Goal: Information Seeking & Learning: Learn about a topic

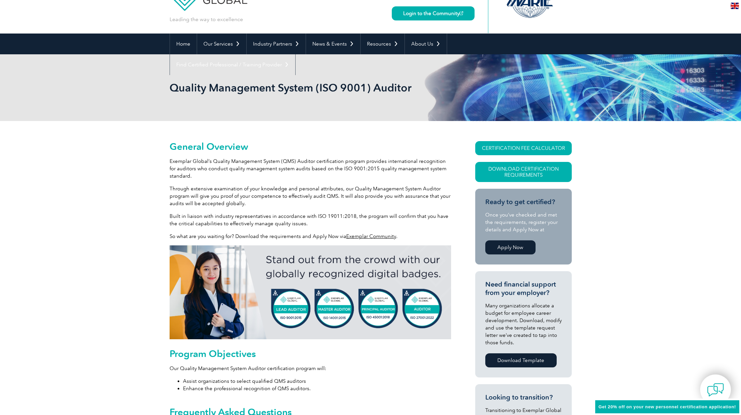
scroll to position [67, 0]
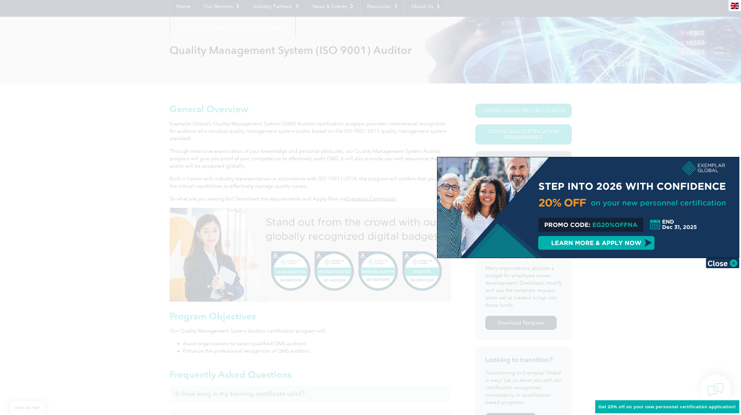
click at [597, 224] on div at bounding box center [588, 207] width 302 height 101
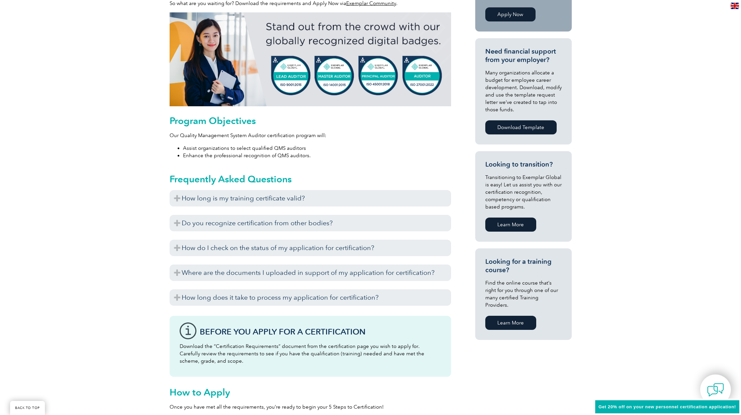
scroll to position [302, 0]
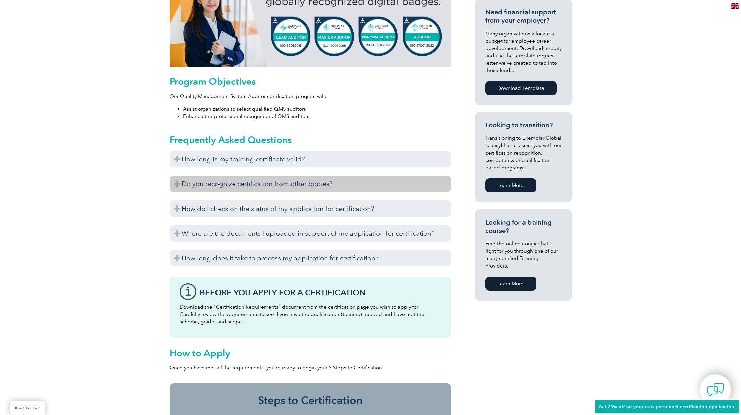
click at [263, 185] on h3 "Do you recognize certification from other bodies?" at bounding box center [311, 184] width 282 height 16
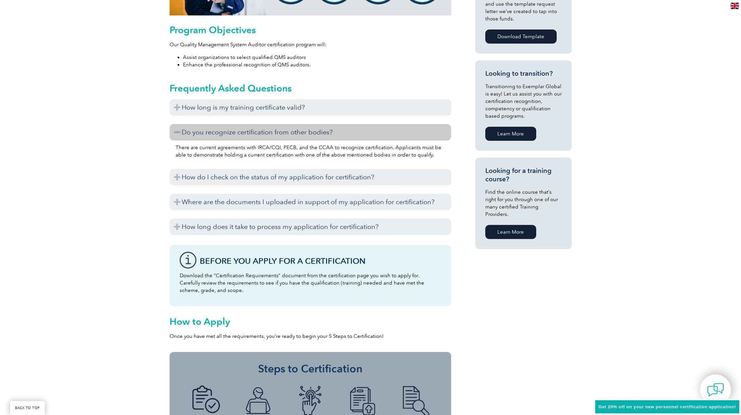
scroll to position [369, 0]
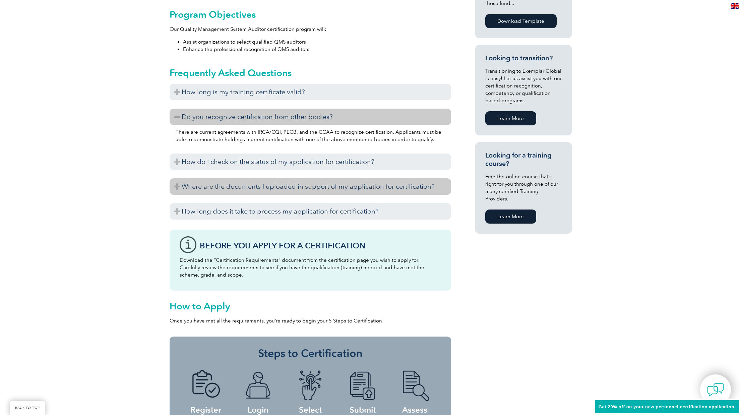
click at [210, 185] on h3 "Where are the documents I uploaded in support of my application for certificati…" at bounding box center [311, 186] width 282 height 16
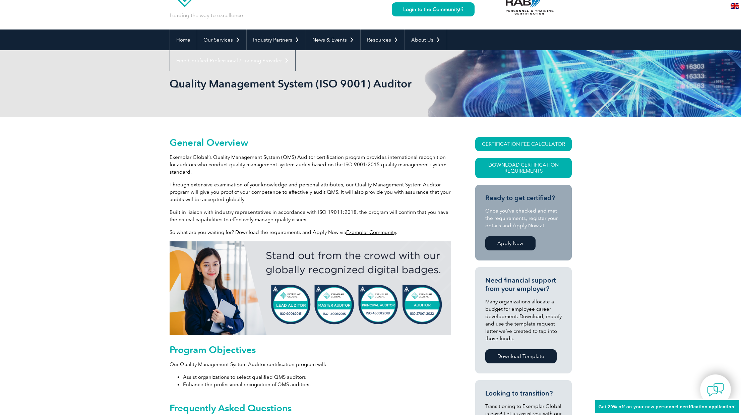
scroll to position [0, 0]
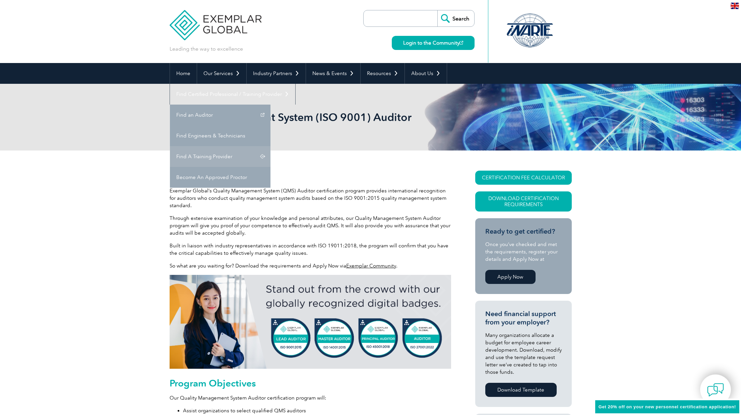
click at [270, 146] on link "Find A Training Provider" at bounding box center [220, 156] width 101 height 21
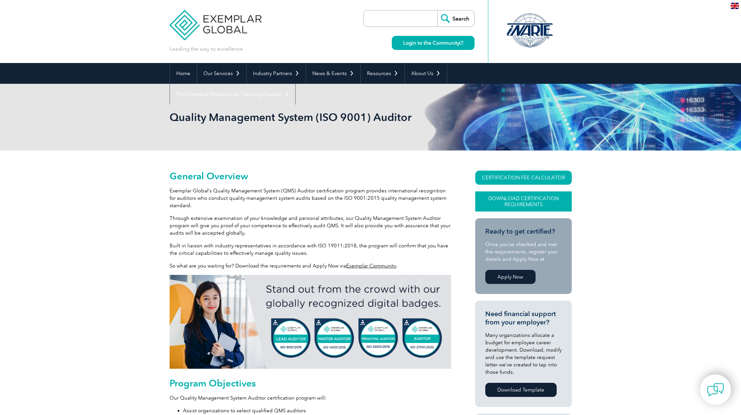
click at [509, 201] on link "Download Certification Requirements" at bounding box center [523, 201] width 97 height 20
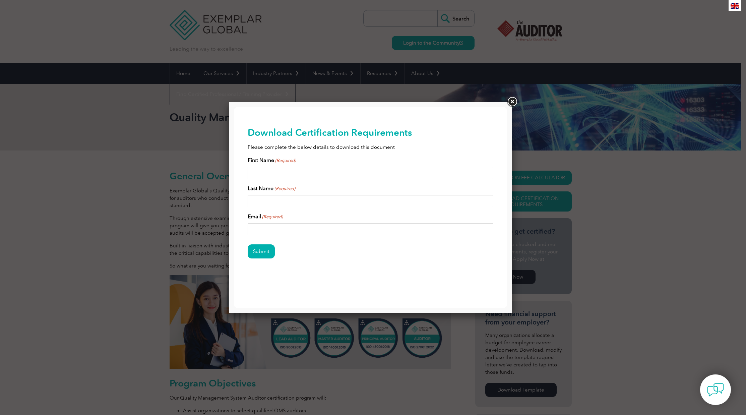
click at [513, 102] on link at bounding box center [512, 102] width 12 height 12
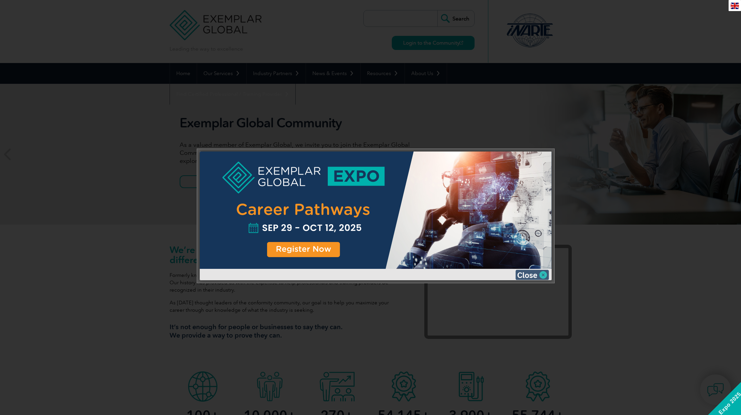
click at [532, 274] on img at bounding box center [532, 275] width 34 height 10
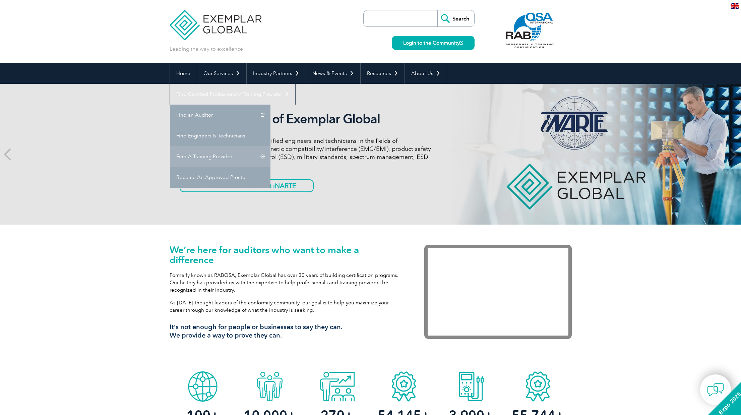
click at [270, 146] on link "Find A Training Provider" at bounding box center [220, 156] width 101 height 21
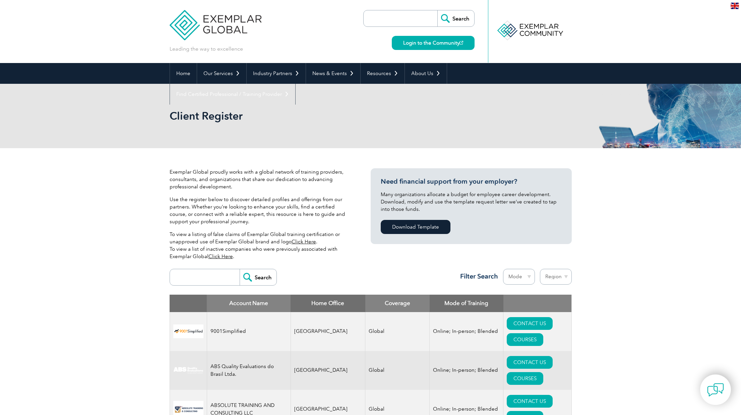
scroll to position [67, 0]
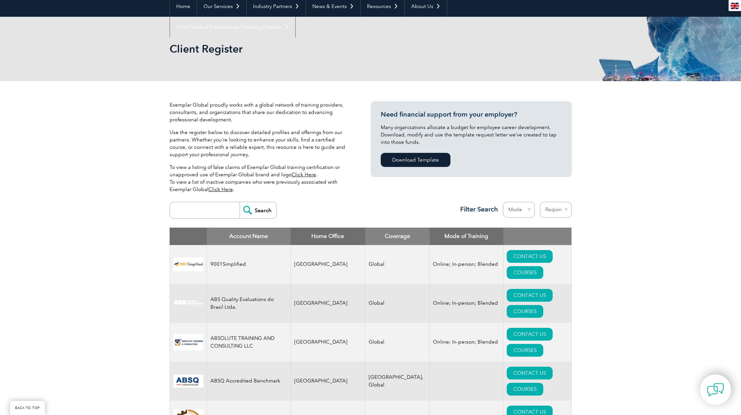
click at [562, 210] on select "Region Australia Bahrain Bangladesh Brazil Canada Colombia Dominican Republic E…" at bounding box center [556, 210] width 32 height 16
select select "[GEOGRAPHIC_DATA]"
click at [540, 202] on select "Region Australia Bahrain Bangladesh Brazil Canada Colombia Dominican Republic E…" at bounding box center [556, 210] width 32 height 16
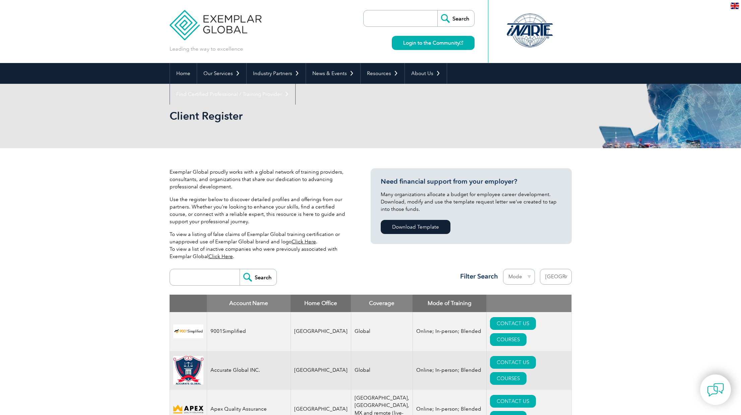
select select "[GEOGRAPHIC_DATA]"
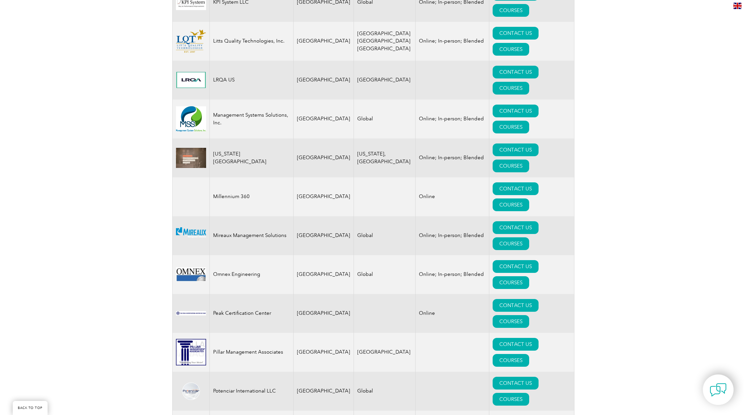
scroll to position [1374, 0]
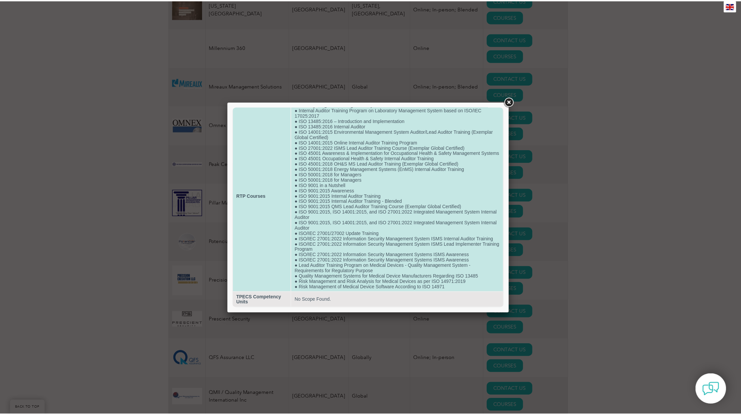
scroll to position [0, 0]
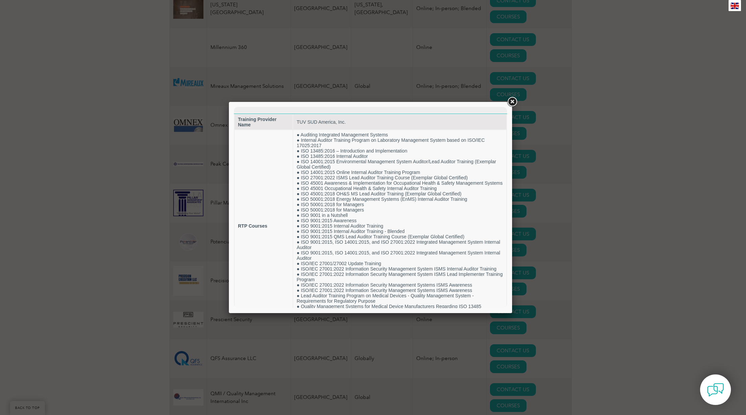
click at [513, 102] on link at bounding box center [512, 102] width 12 height 12
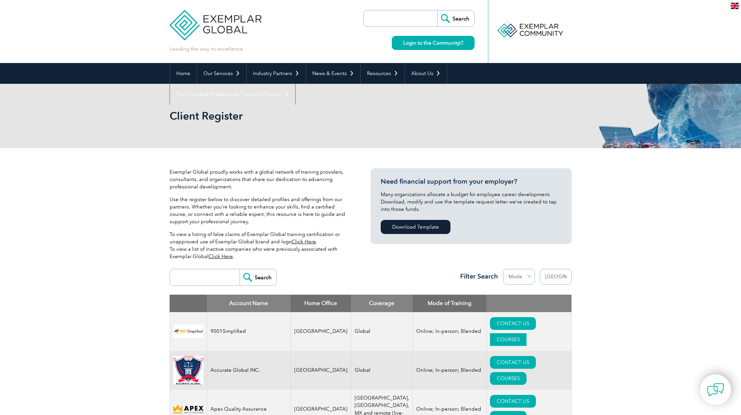
click at [527, 333] on link "COURSES" at bounding box center [508, 339] width 37 height 13
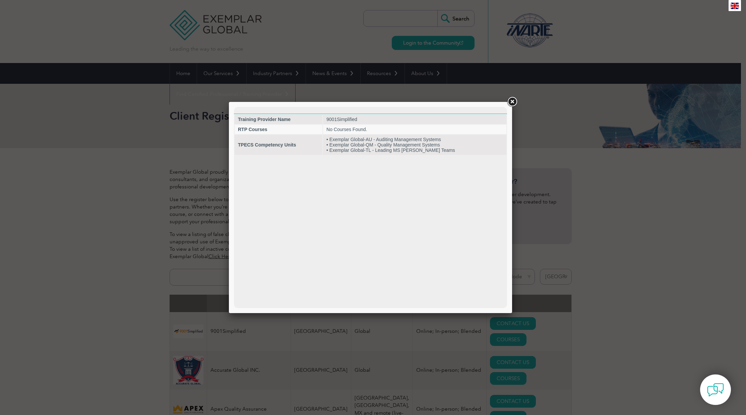
click at [512, 100] on link at bounding box center [512, 102] width 12 height 12
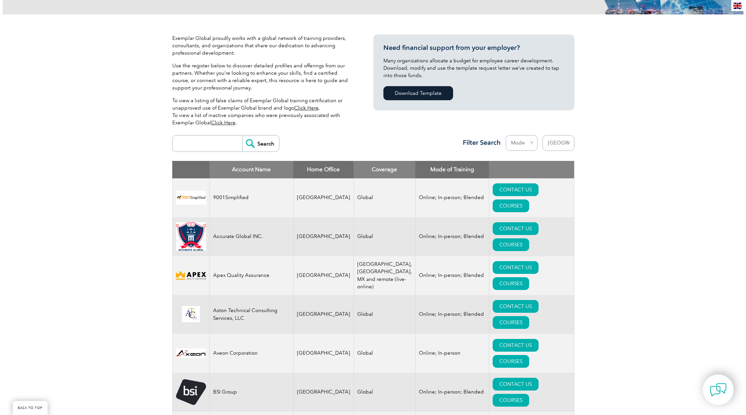
scroll to position [134, 0]
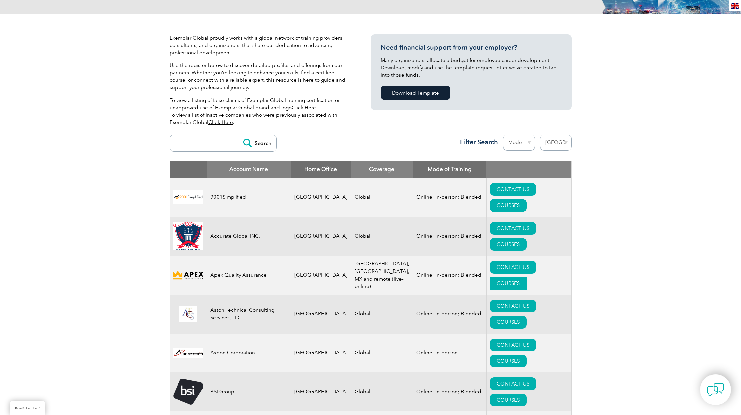
click at [527, 277] on link "COURSES" at bounding box center [508, 283] width 37 height 13
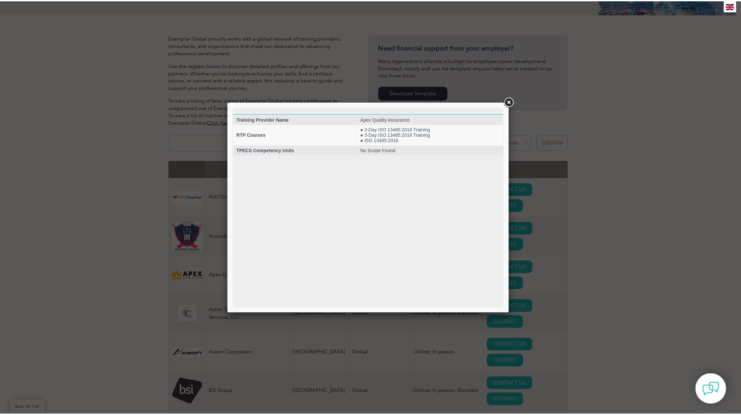
scroll to position [0, 0]
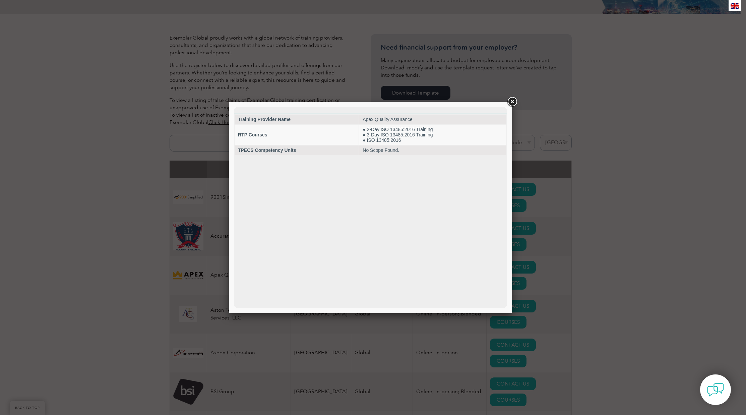
click at [511, 102] on link at bounding box center [512, 102] width 12 height 12
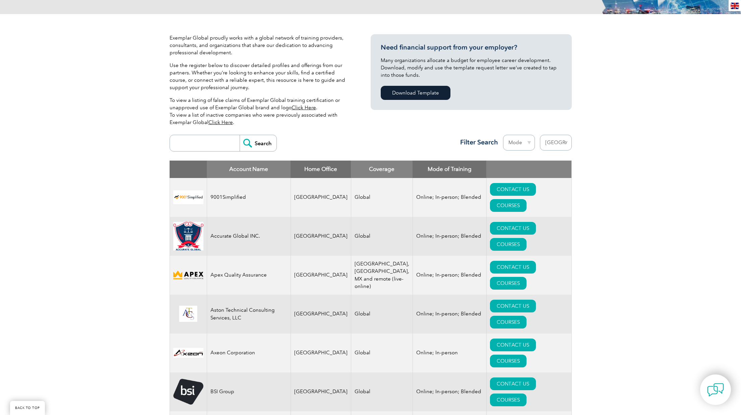
click at [515, 143] on select "Mode Online In-person Blended" at bounding box center [519, 143] width 32 height 16
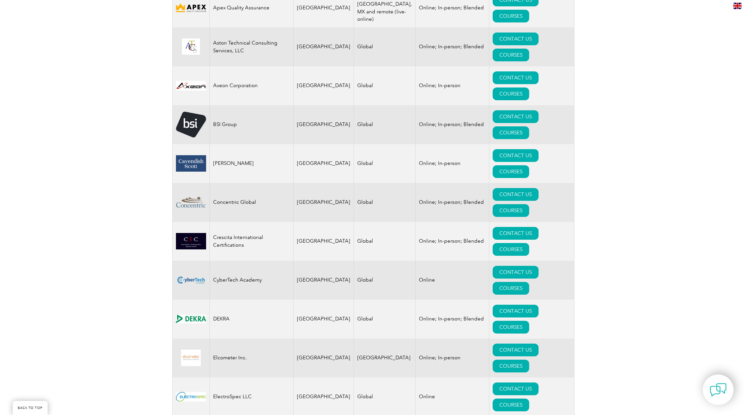
scroll to position [469, 0]
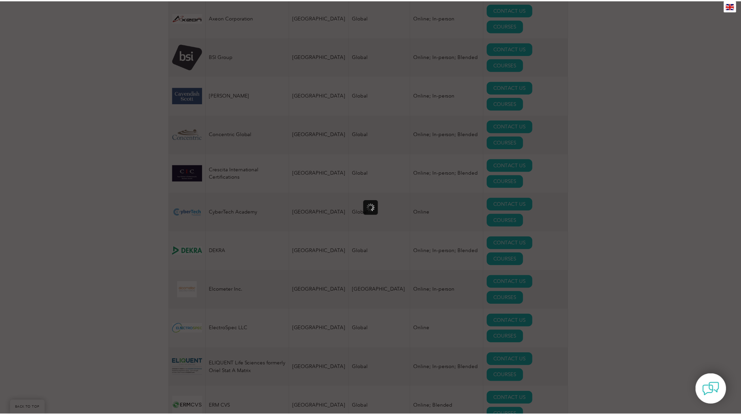
scroll to position [0, 0]
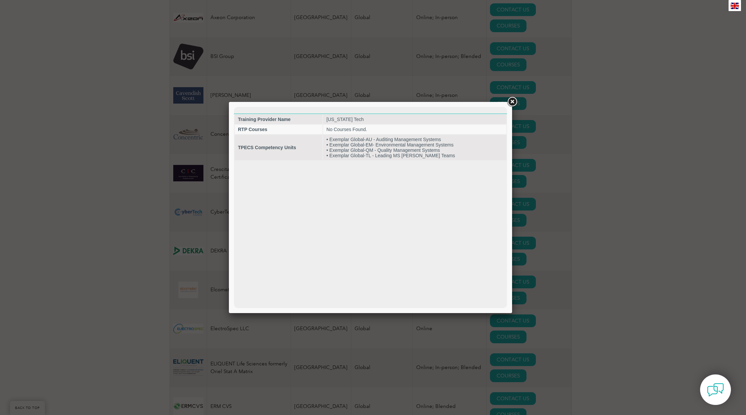
click at [512, 102] on link at bounding box center [512, 102] width 12 height 12
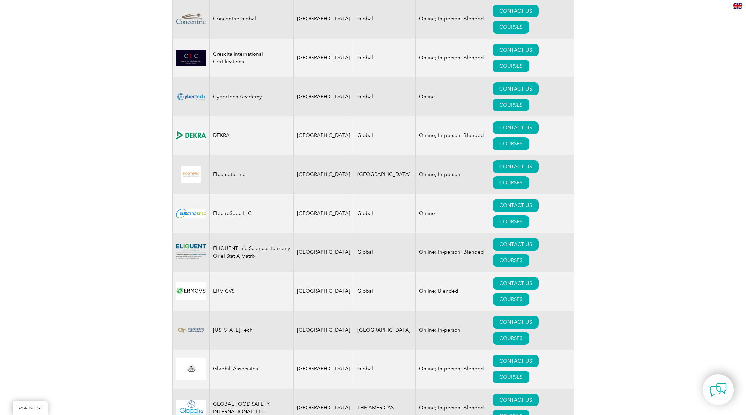
scroll to position [637, 0]
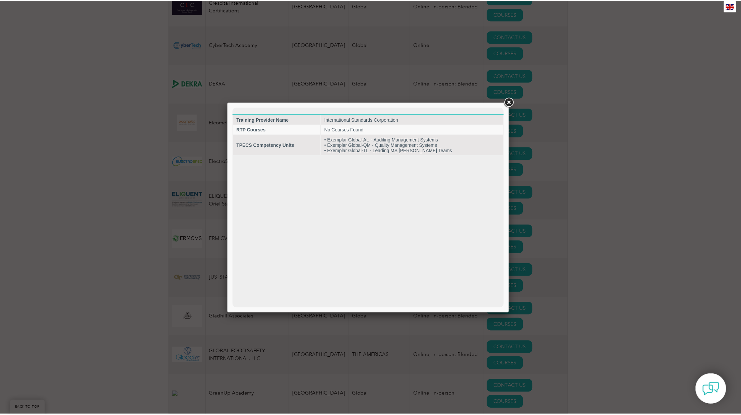
scroll to position [0, 0]
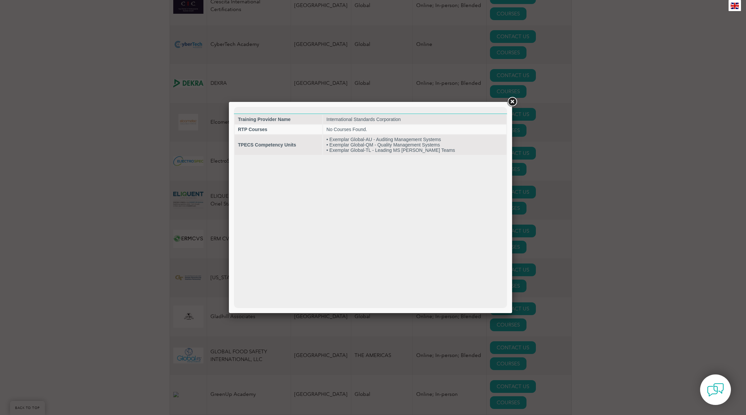
click at [512, 100] on link at bounding box center [512, 102] width 12 height 12
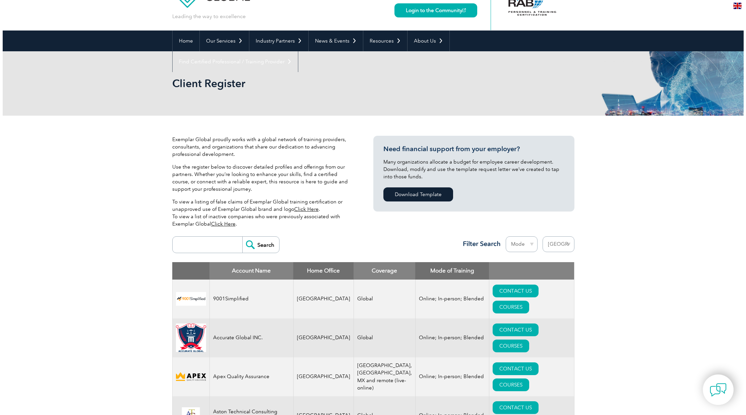
scroll to position [134, 0]
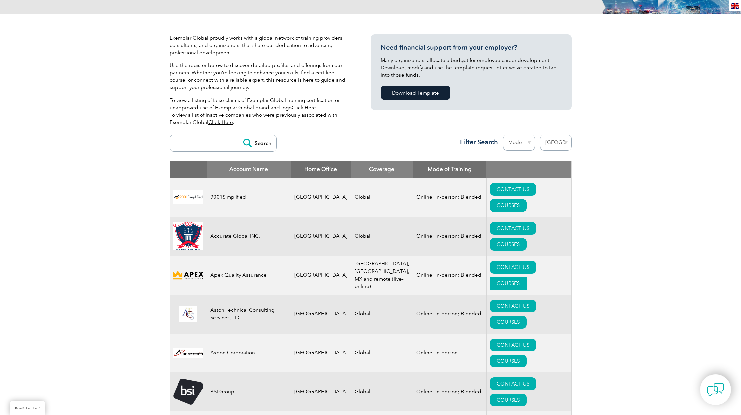
click at [527, 277] on link "COURSES" at bounding box center [508, 283] width 37 height 13
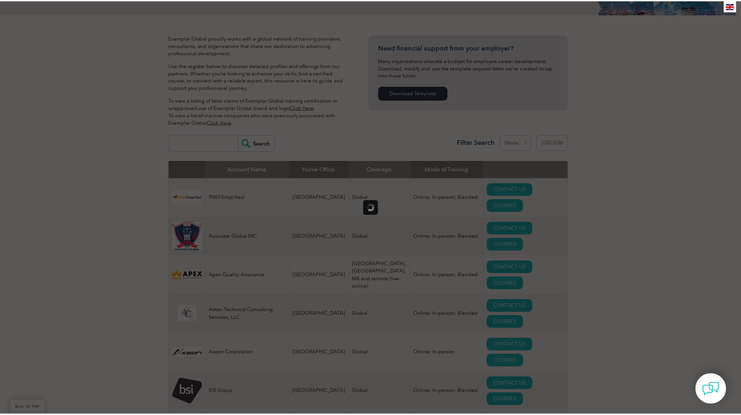
scroll to position [0, 0]
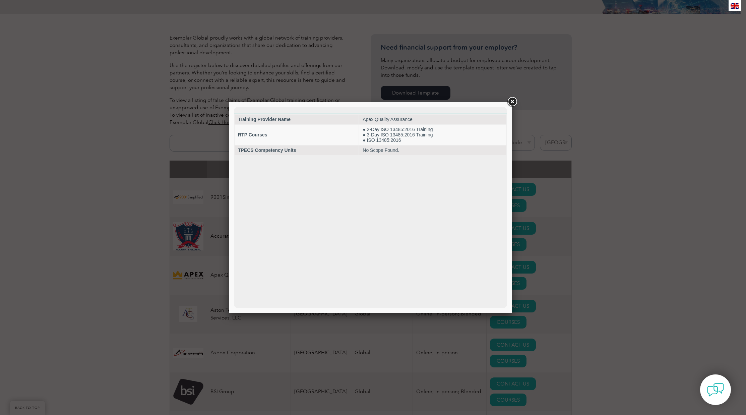
click at [512, 103] on link at bounding box center [512, 102] width 12 height 12
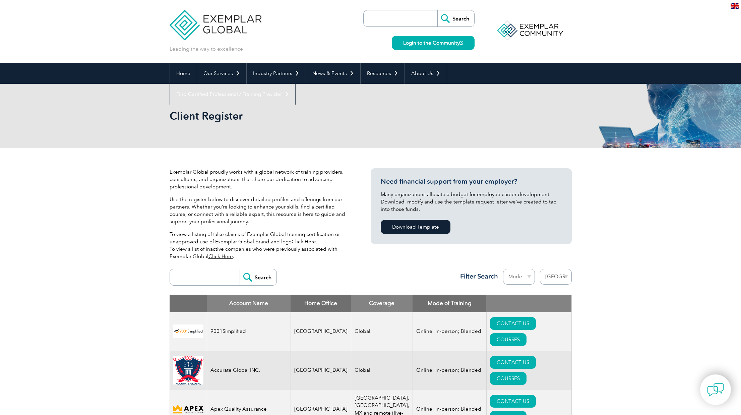
click at [198, 279] on input "search" at bounding box center [206, 277] width 66 height 16
type input "asq"
click at [254, 276] on input "Search" at bounding box center [258, 277] width 37 height 16
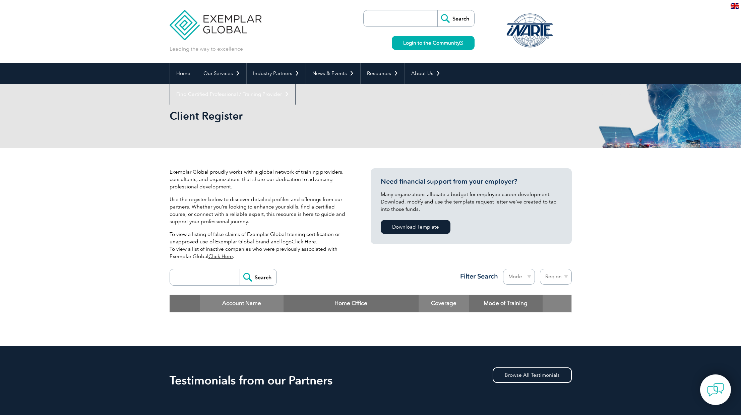
click at [557, 278] on select "Region Australia Bahrain Bangladesh Brazil Canada Colombia Dominican Republic E…" at bounding box center [556, 277] width 32 height 16
click at [540, 269] on select "Region Australia Bahrain Bangladesh Brazil Canada Colombia Dominican Republic E…" at bounding box center [556, 277] width 32 height 16
click at [244, 241] on p "To view a listing of false claims of Exemplar Global training certification or …" at bounding box center [260, 245] width 181 height 29
click at [211, 276] on input "search" at bounding box center [206, 277] width 66 height 16
type input "asq"
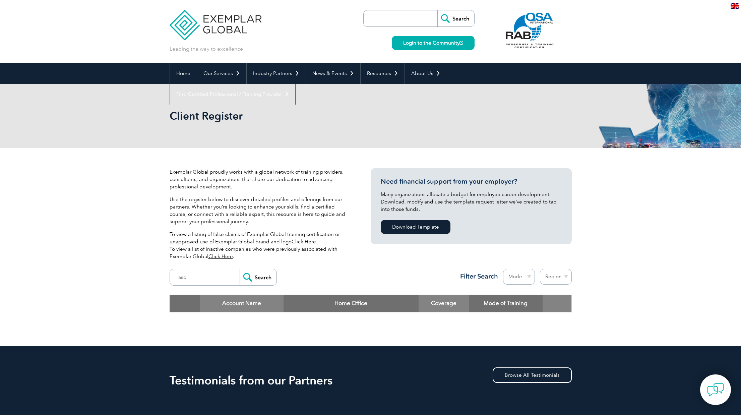
click at [252, 276] on input "Search" at bounding box center [258, 277] width 37 height 16
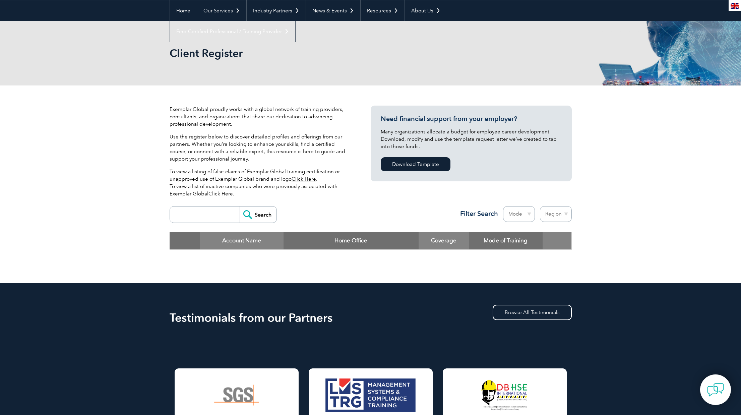
scroll to position [67, 0]
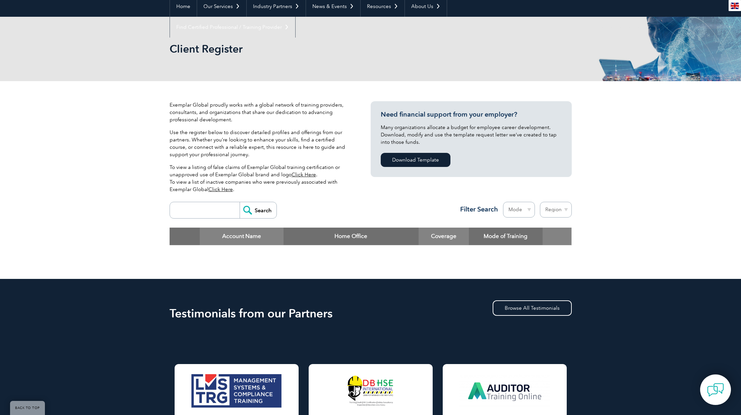
click at [300, 175] on link "Click Here" at bounding box center [304, 175] width 24 height 6
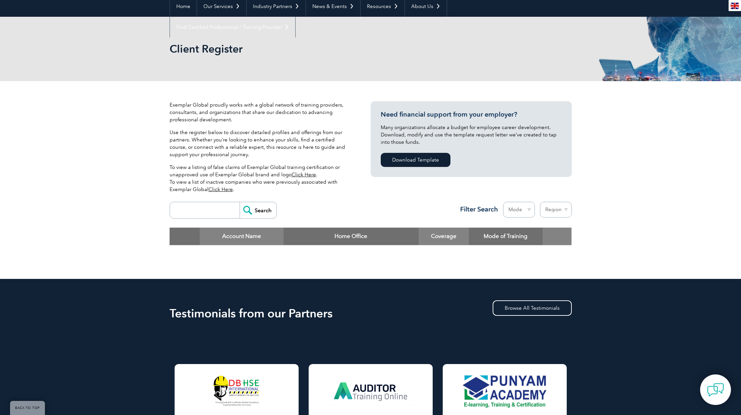
click at [217, 189] on link "Click Here" at bounding box center [220, 189] width 24 height 6
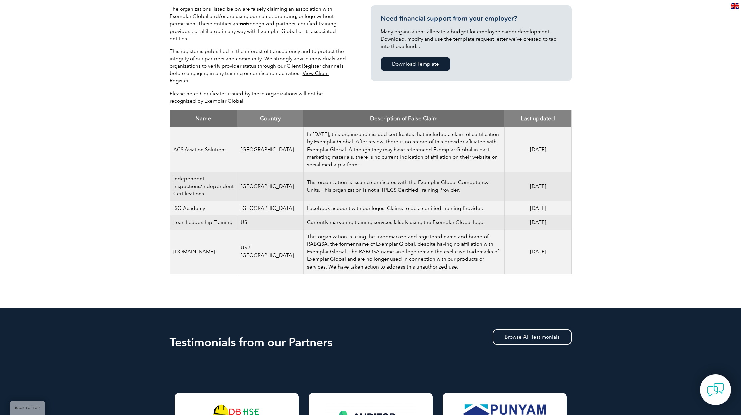
scroll to position [101, 0]
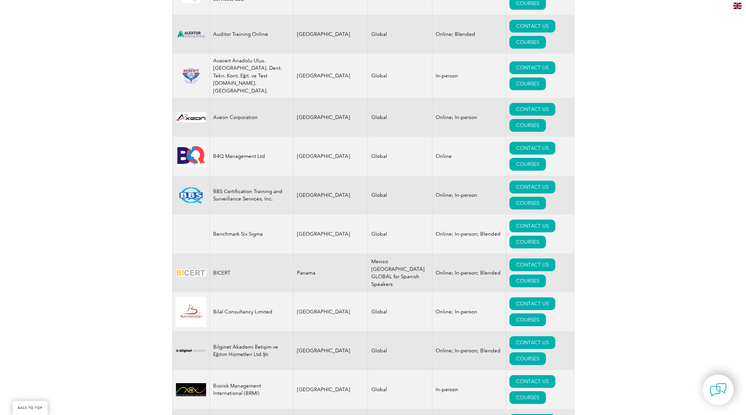
scroll to position [1207, 0]
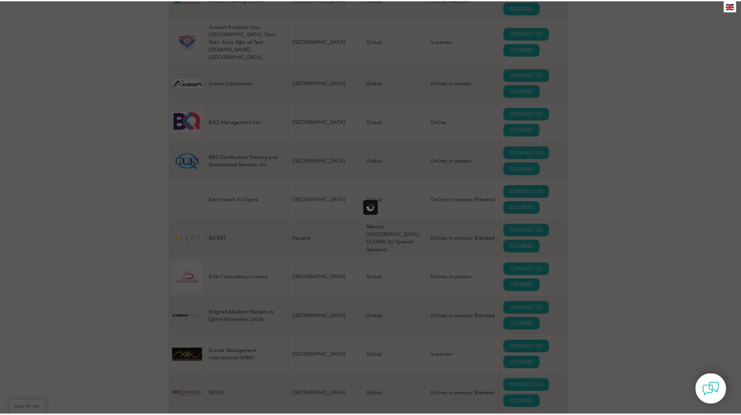
scroll to position [0, 0]
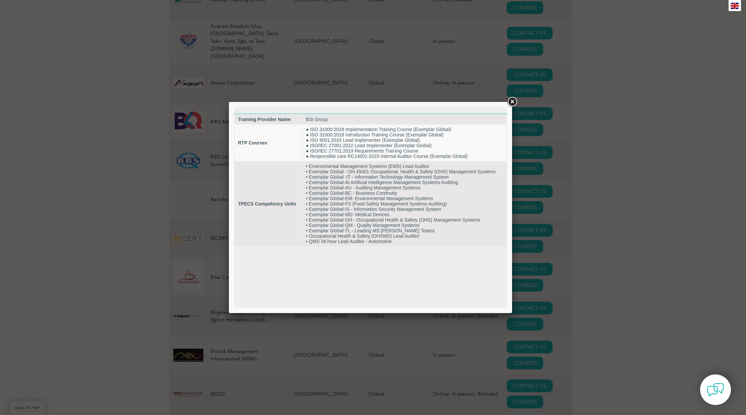
click at [512, 100] on link at bounding box center [512, 102] width 12 height 12
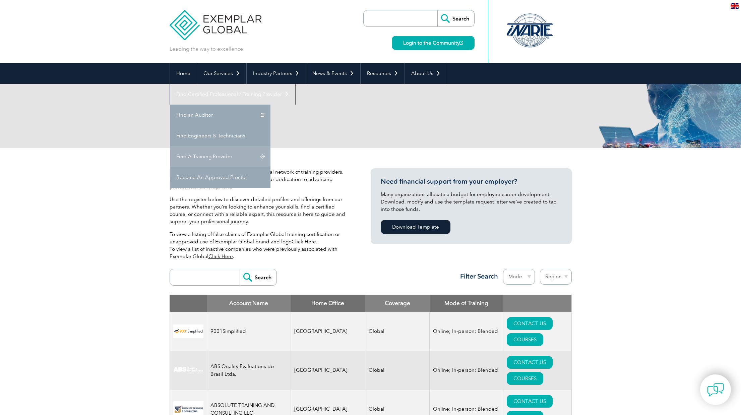
click at [270, 146] on link "Find A Training Provider" at bounding box center [220, 156] width 101 height 21
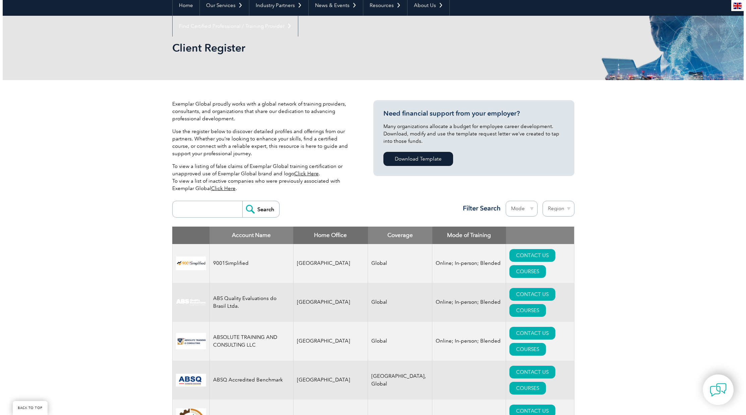
scroll to position [168, 0]
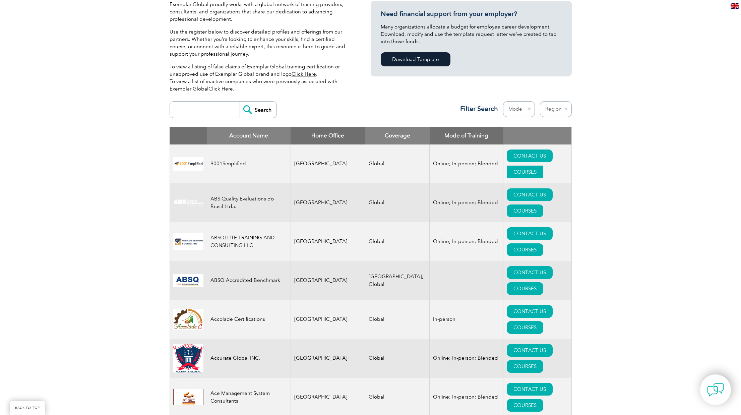
click at [542, 166] on link "COURSES" at bounding box center [525, 172] width 37 height 13
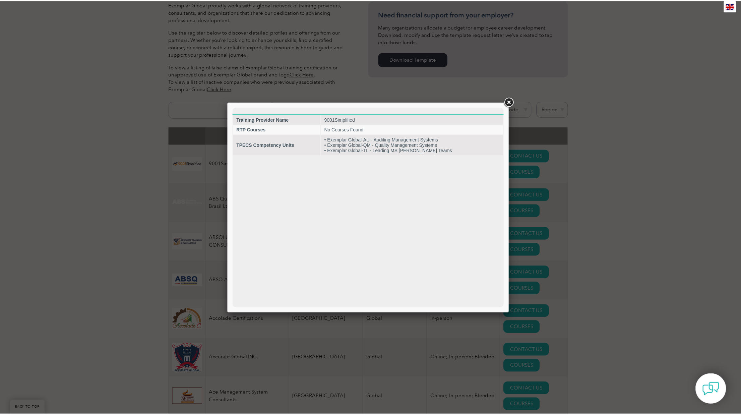
scroll to position [0, 0]
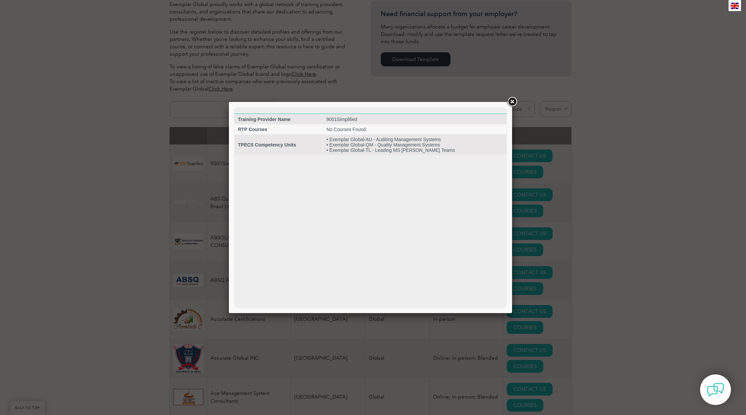
click at [511, 101] on link at bounding box center [512, 102] width 12 height 12
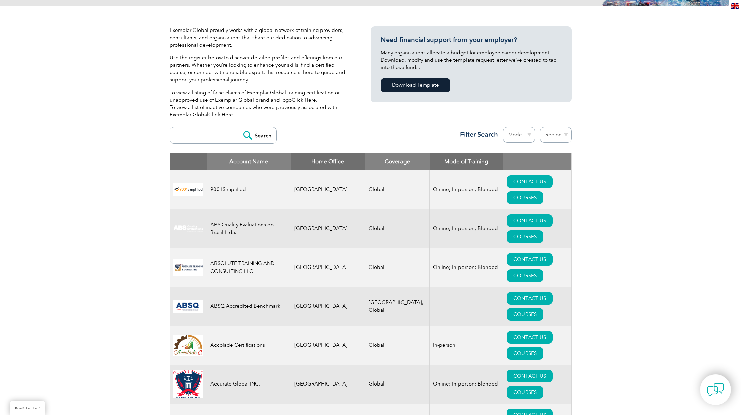
scroll to position [134, 0]
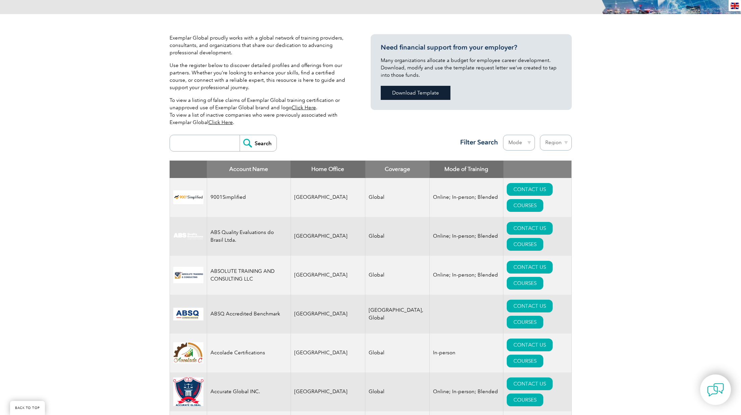
click at [409, 90] on link "Download Template" at bounding box center [416, 93] width 70 height 14
